Goal: Find specific page/section: Find specific page/section

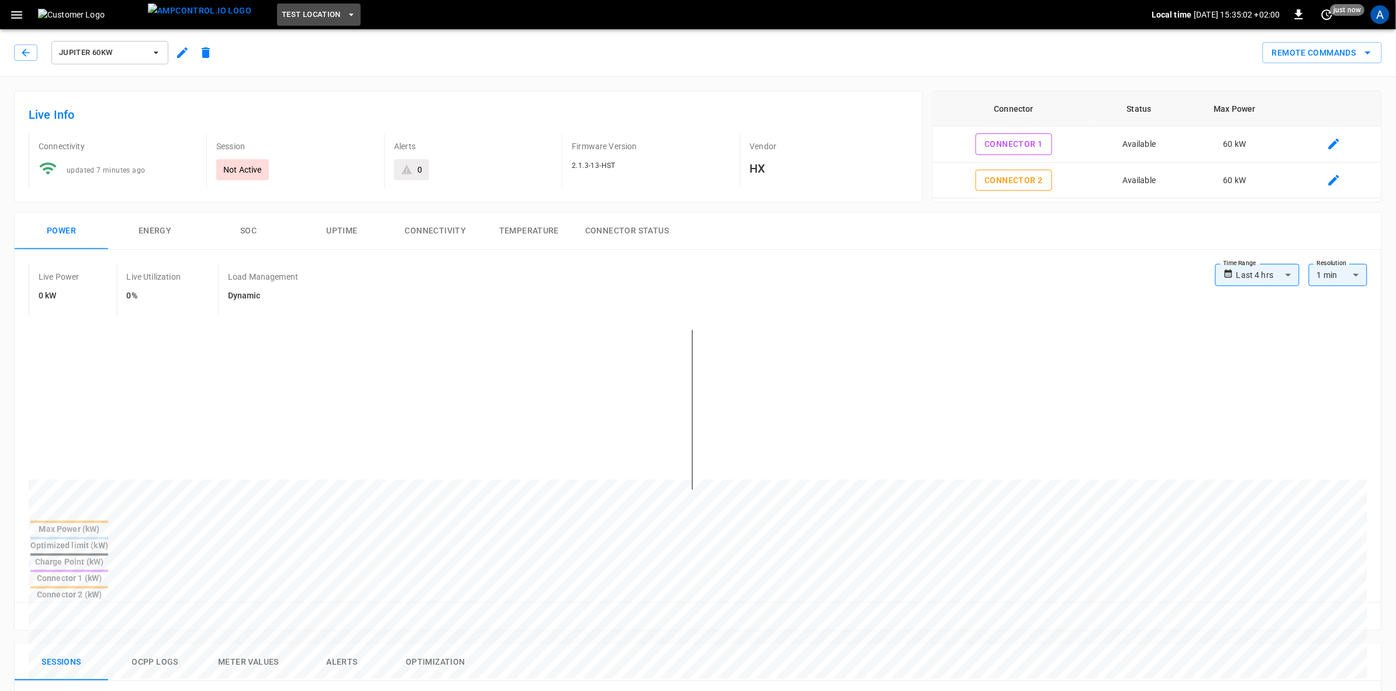
click at [346, 11] on icon "button" at bounding box center [352, 15] width 12 height 12
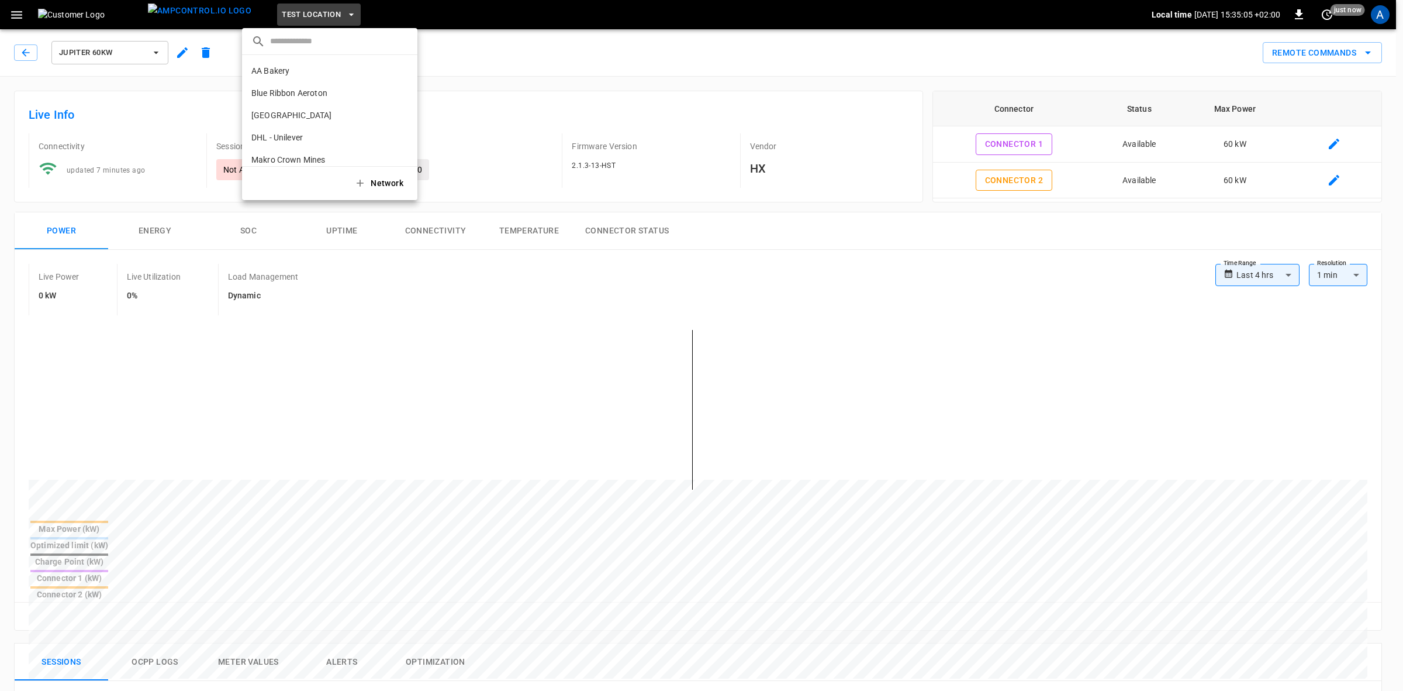
click at [278, 89] on p "Blue Ribbon Aeroton" at bounding box center [308, 93] width 115 height 12
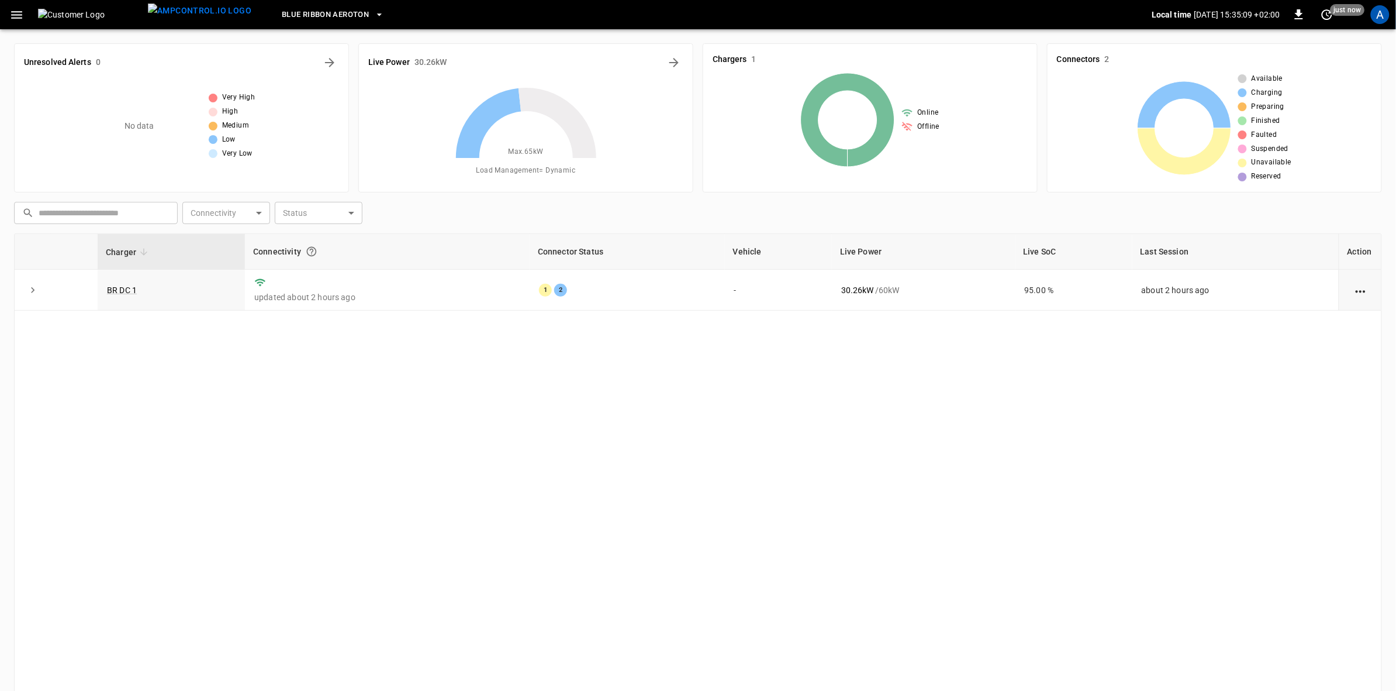
click at [120, 291] on link "BR DC 1" at bounding box center [122, 289] width 30 height 9
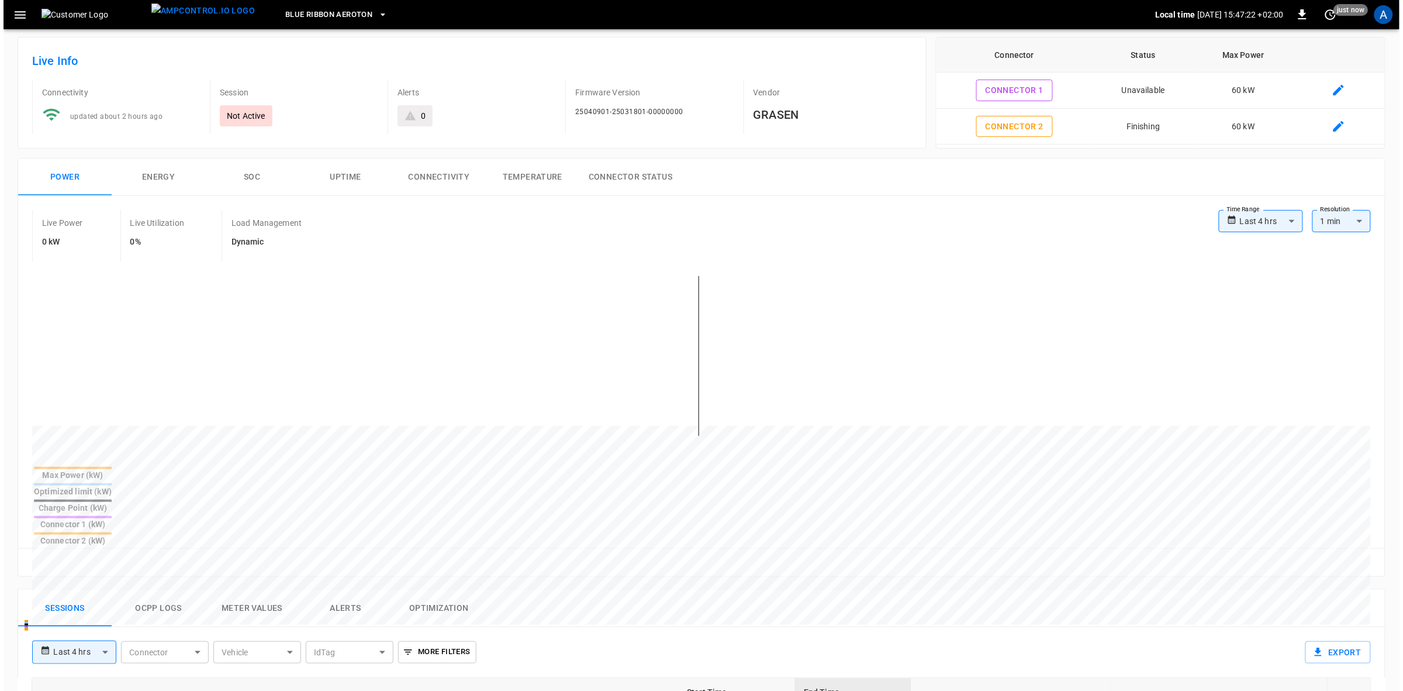
scroll to position [219, 0]
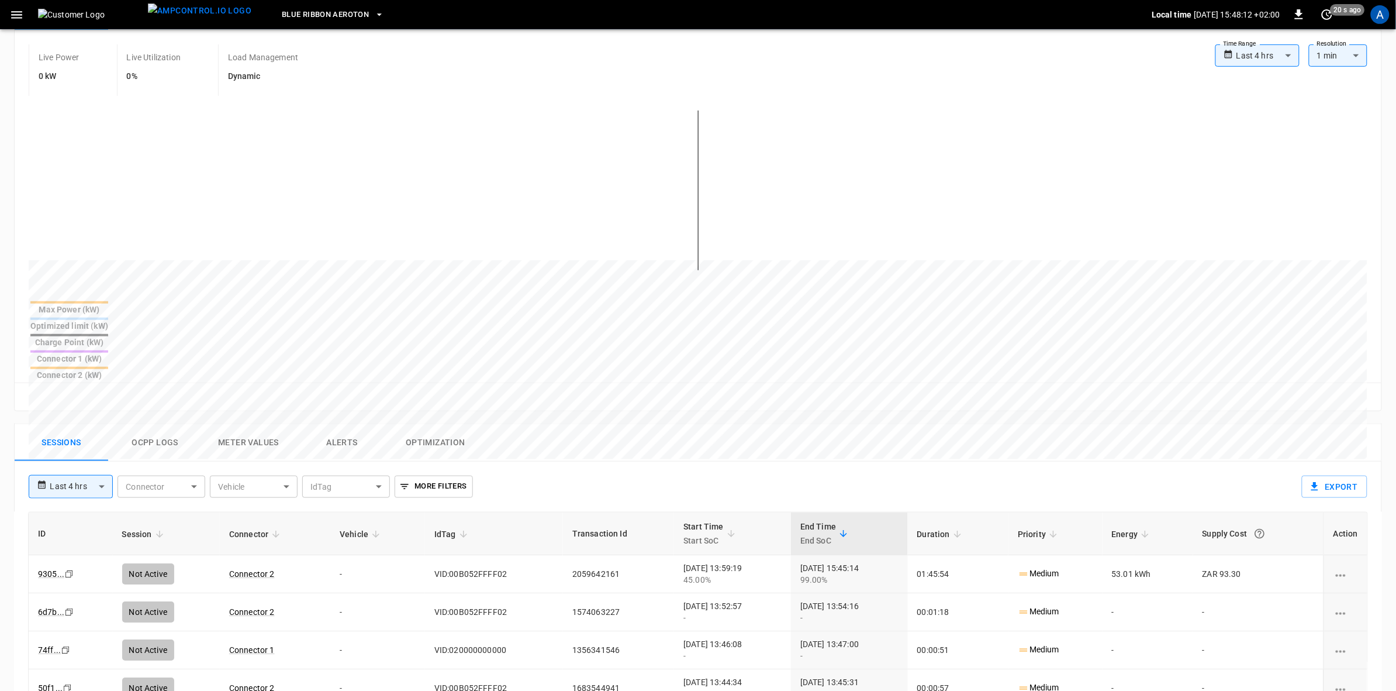
click at [374, 13] on icon "button" at bounding box center [380, 15] width 12 height 12
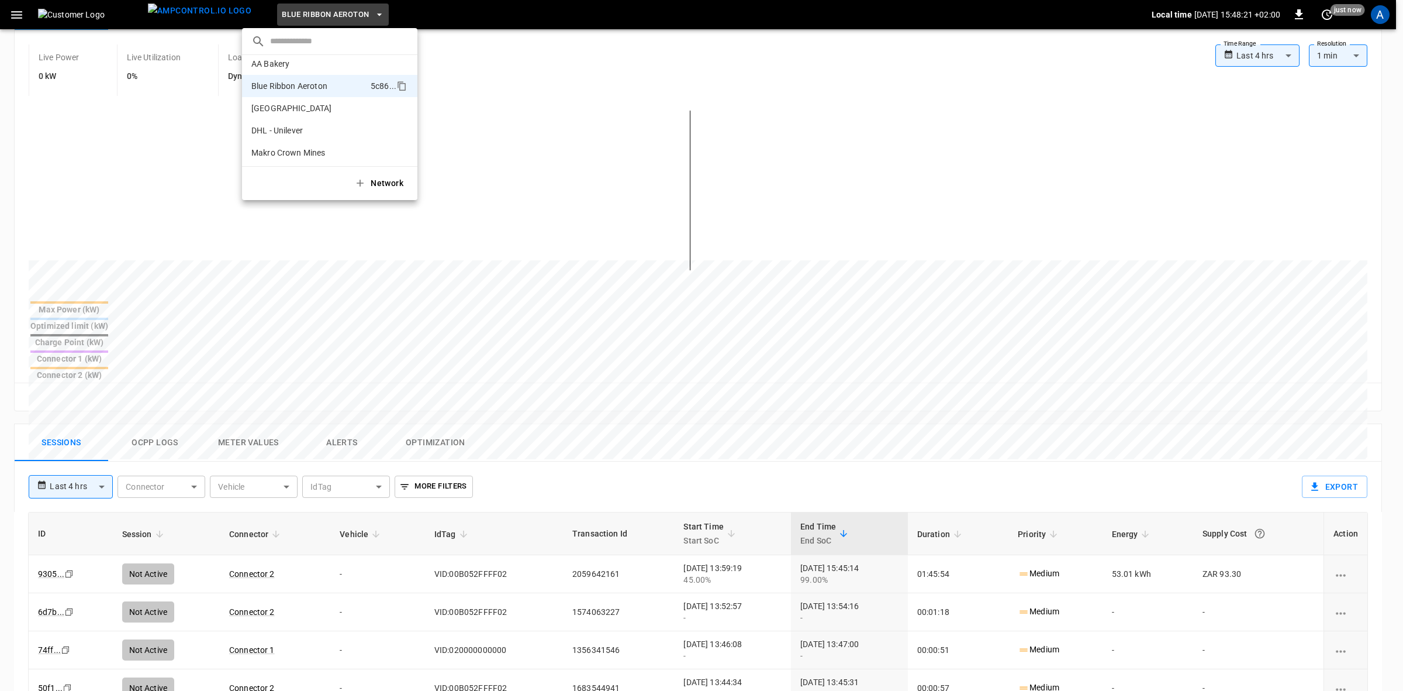
scroll to position [0, 0]
click at [278, 108] on li "Carlswald Decor Centre 3fbd ..." at bounding box center [329, 115] width 175 height 22
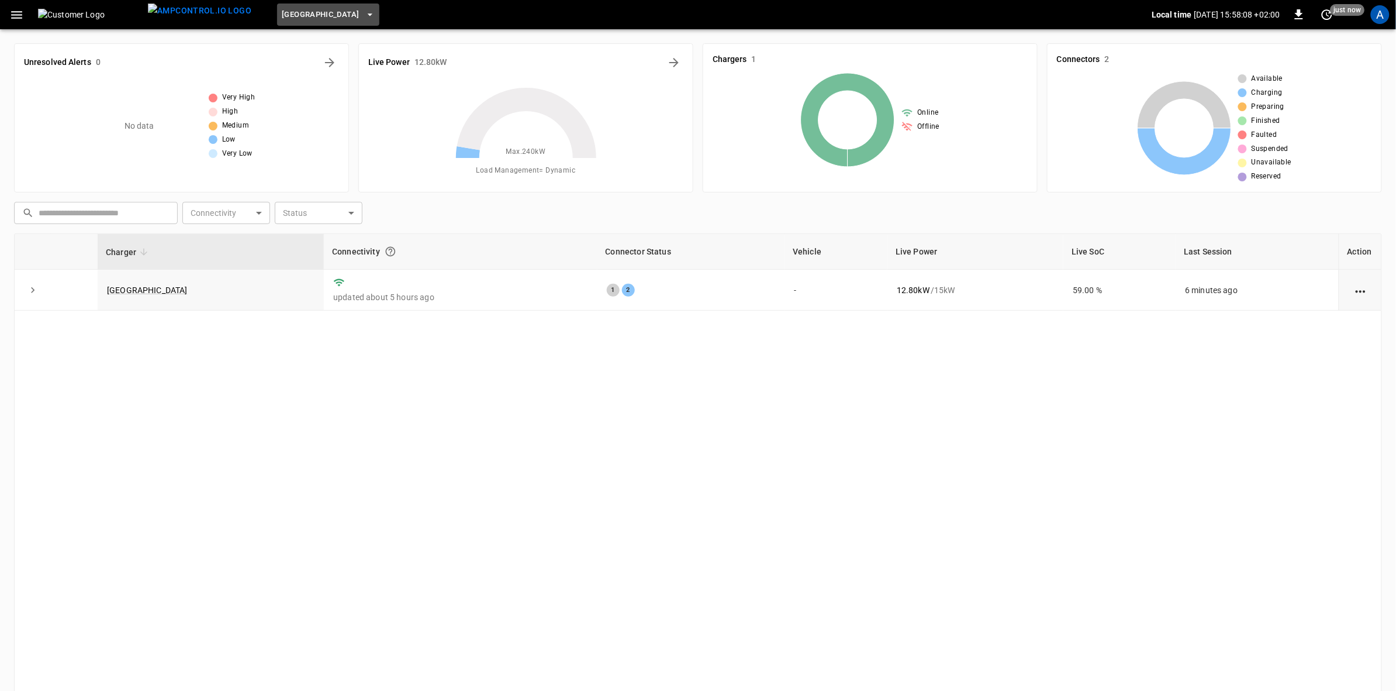
click at [364, 15] on icon "button" at bounding box center [370, 15] width 12 height 12
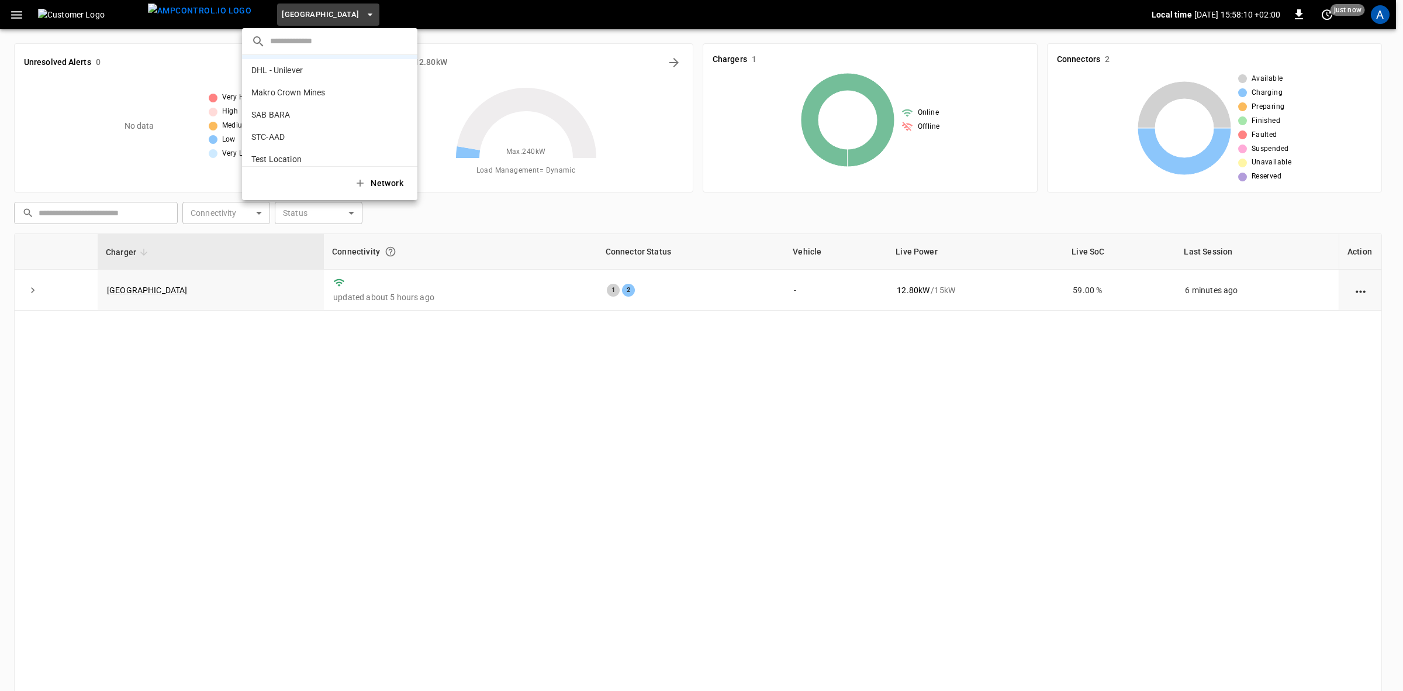
scroll to position [73, 0]
drag, startPoint x: 410, startPoint y: 98, endPoint x: 421, endPoint y: 65, distance: 35.1
click at [421, 65] on div "​ AA Bakery c263 ... Blue Ribbon Aeroton 5c86 ... [GEOGRAPHIC_DATA] 3fbd ... DH…" at bounding box center [701, 345] width 1403 height 691
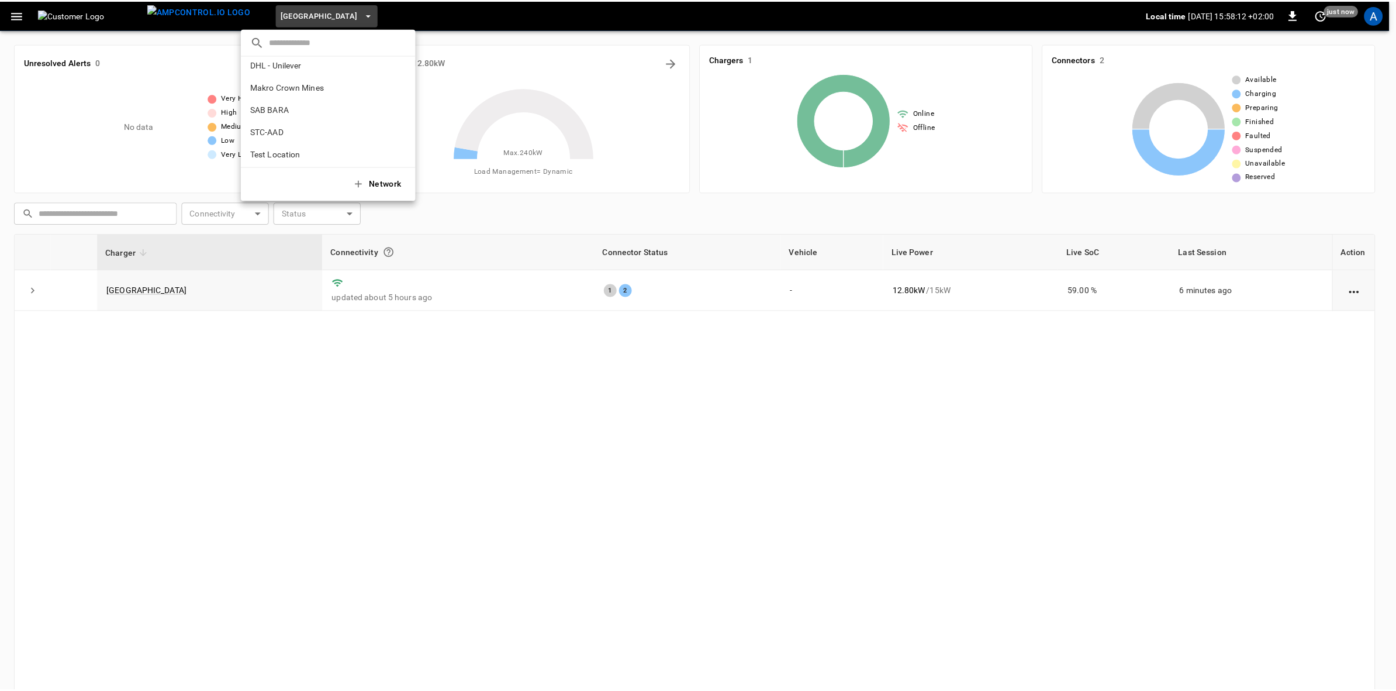
scroll to position [0, 0]
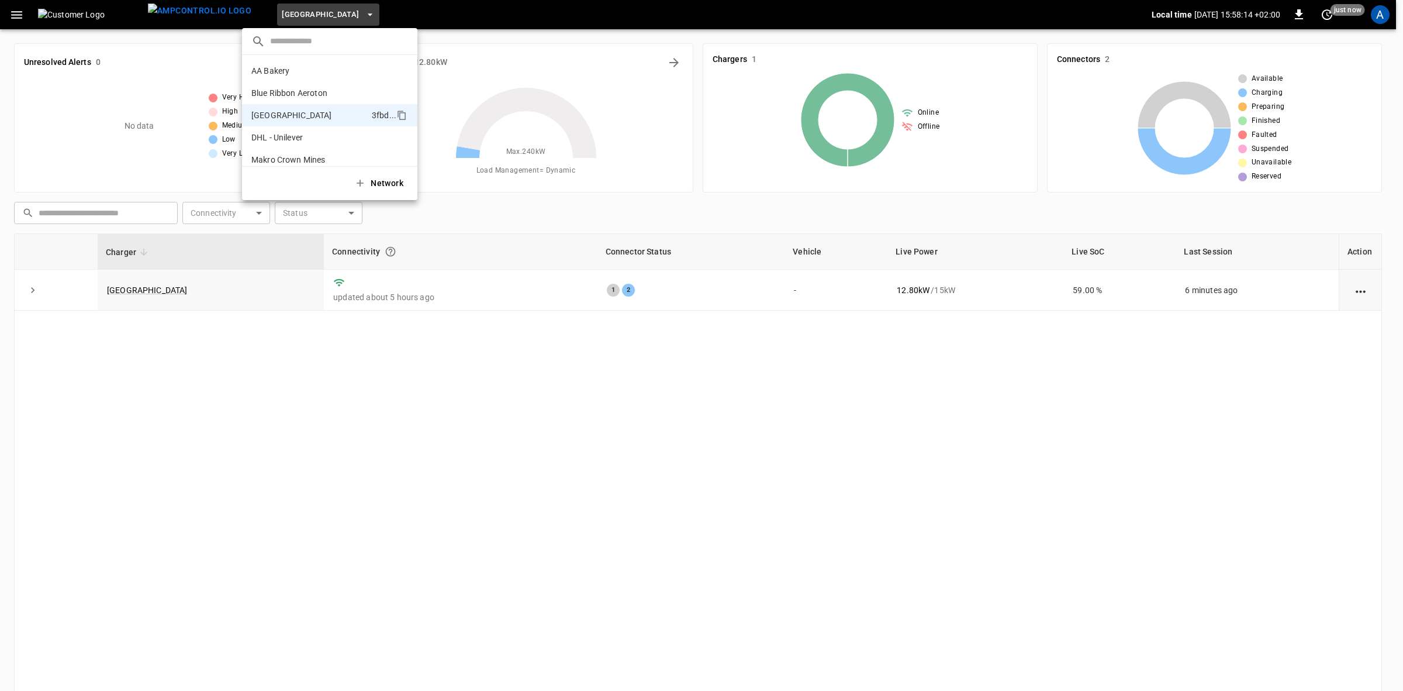
click at [266, 89] on p "Blue Ribbon Aeroton" at bounding box center [308, 93] width 115 height 12
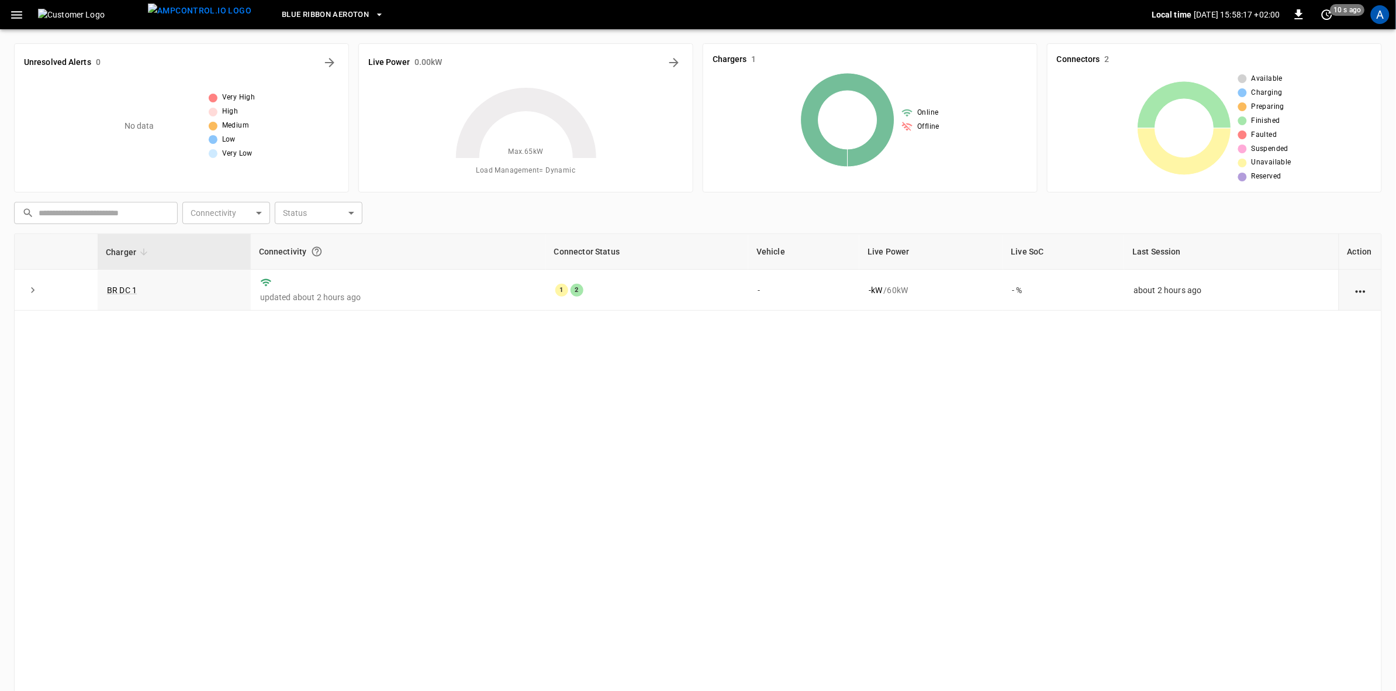
click at [123, 290] on link "BR DC 1" at bounding box center [122, 289] width 30 height 9
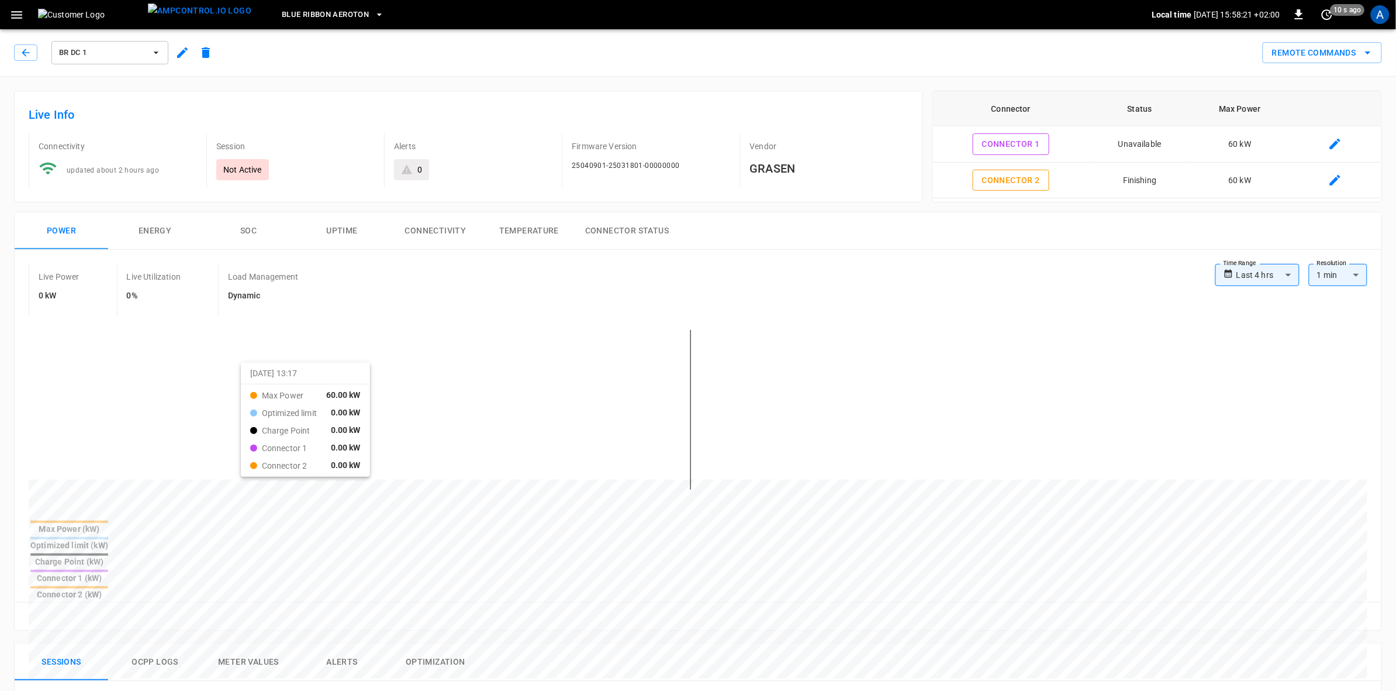
scroll to position [219, 0]
